Goal: Task Accomplishment & Management: Manage account settings

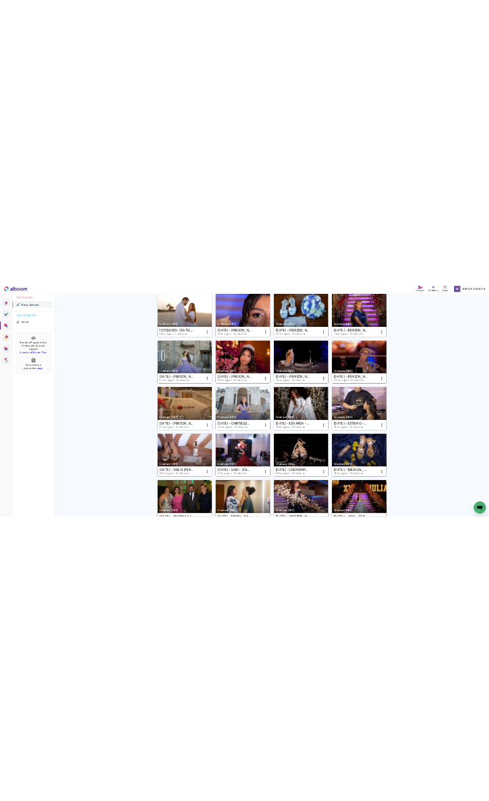
scroll to position [176, 0]
